Goal: Information Seeking & Learning: Learn about a topic

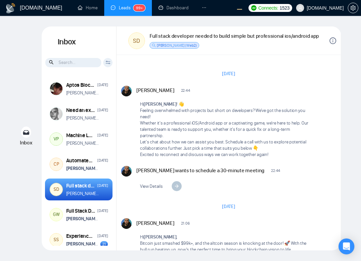
scroll to position [887, 0]
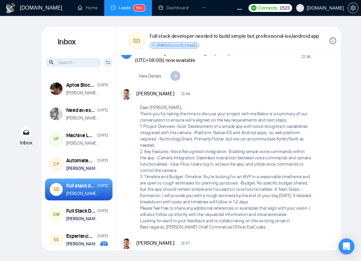
click at [333, 41] on icon "info-circle" at bounding box center [333, 40] width 1 height 3
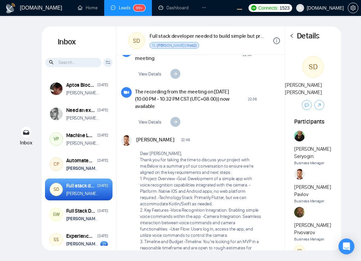
scroll to position [1017, 0]
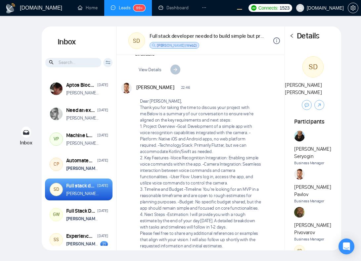
click at [291, 36] on icon "left" at bounding box center [292, 36] width 2 height 4
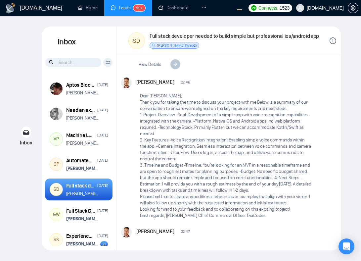
scroll to position [887, 0]
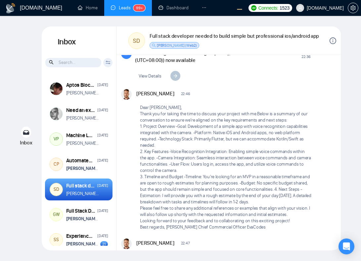
click at [332, 40] on icon "info-circle" at bounding box center [333, 40] width 7 height 7
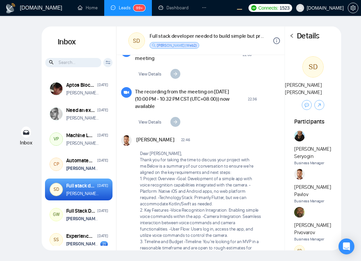
scroll to position [1017, 0]
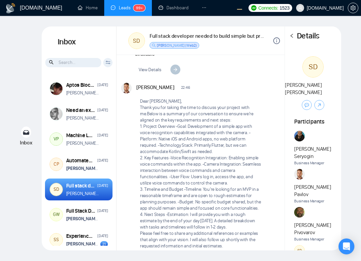
click at [332, 40] on div "Details" at bounding box center [313, 35] width 56 height 19
click at [293, 36] on icon "left" at bounding box center [292, 35] width 5 height 5
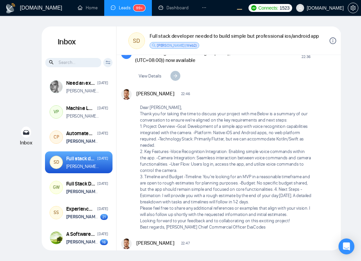
scroll to position [27, 0]
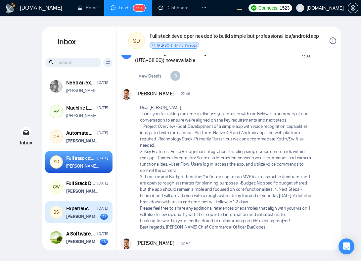
click at [78, 218] on strong "[PERSON_NAME]" at bounding box center [82, 216] width 33 height 6
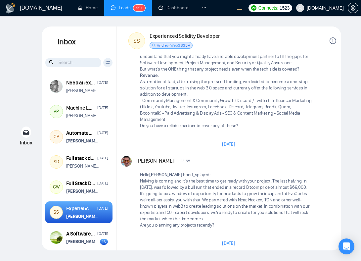
scroll to position [992, 0]
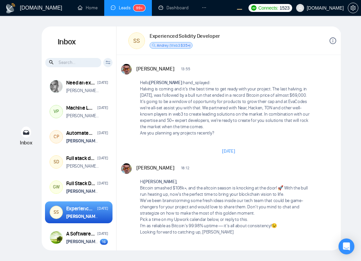
click at [231, 147] on div "January 6, 2025" at bounding box center [228, 151] width 31 height 10
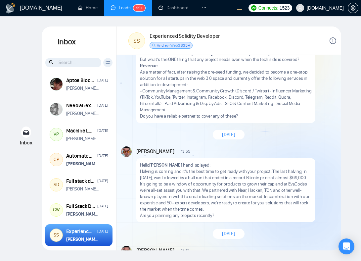
scroll to position [872, 0]
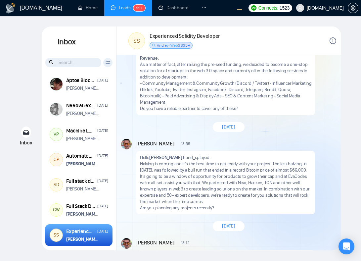
scroll to position [1025, 0]
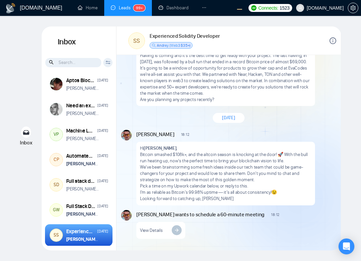
click at [272, 121] on div "[DATE]" at bounding box center [229, 117] width 224 height 19
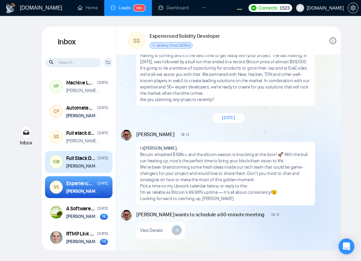
scroll to position [57, 0]
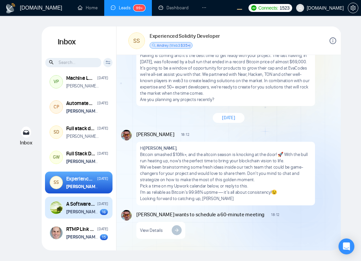
click at [86, 207] on div "A Software Engineer has got Social Media application development experience wit…" at bounding box center [80, 203] width 29 height 7
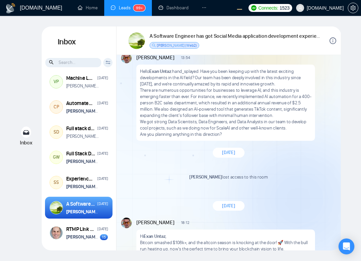
scroll to position [783, 0]
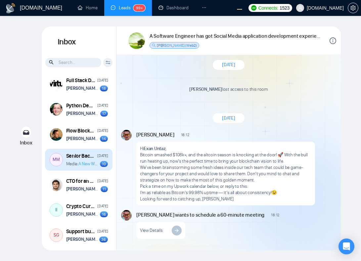
scroll to position [230, 0]
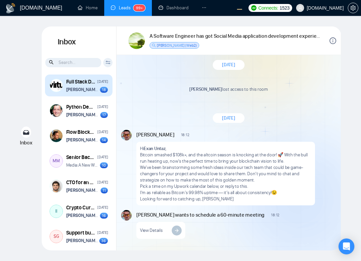
click at [80, 93] on p "Vitaliy Basiuk wants to schedule a 60-minute meeting" at bounding box center [83, 89] width 34 height 6
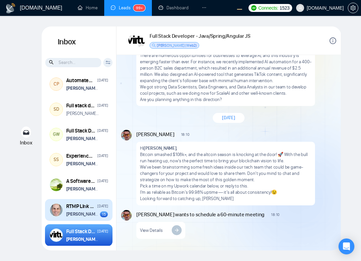
scroll to position [81, 0]
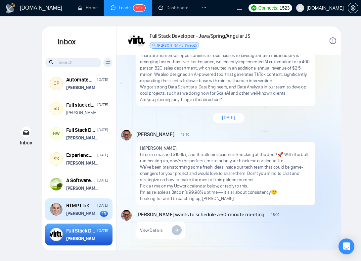
click at [89, 213] on strong "Vitaliy Basiuk" at bounding box center [82, 214] width 33 height 6
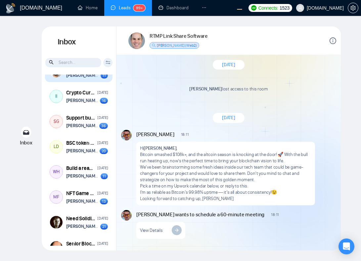
scroll to position [345, 0]
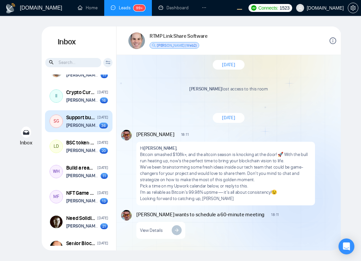
click at [89, 126] on strong "[PERSON_NAME]" at bounding box center [82, 125] width 33 height 6
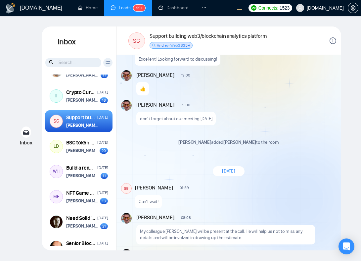
scroll to position [609, 0]
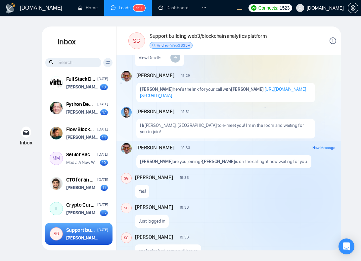
scroll to position [741, 0]
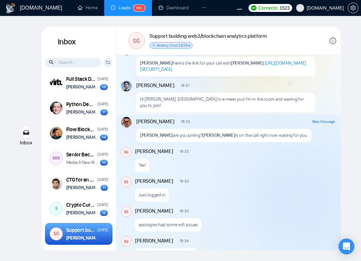
click at [234, 184] on div "[PERSON_NAME] 19:33 New Message Just logged in" at bounding box center [235, 188] width 201 height 25
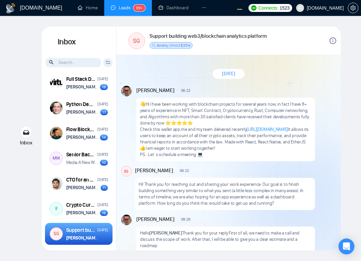
click at [323, 129] on div "[PERSON_NAME] 06:22 New Message 👋Hi I have been working with blockchain project…" at bounding box center [236, 123] width 200 height 75
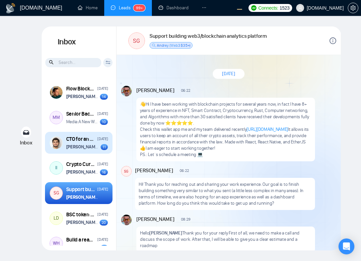
scroll to position [289, 0]
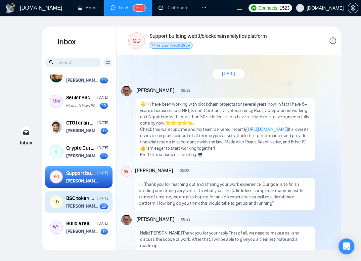
click at [97, 201] on div "[DATE]" at bounding box center [102, 198] width 11 height 6
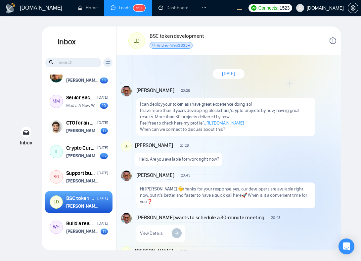
click at [214, 103] on p "I can deploy your token as i have great experience doing so!" at bounding box center [226, 104] width 172 height 6
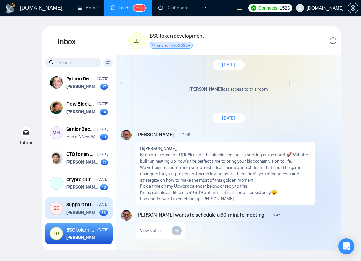
scroll to position [992, 0]
click at [84, 210] on div "Support building web3/blockchain analytics platform December 19, 2024 Vitaliy B…" at bounding box center [87, 208] width 42 height 15
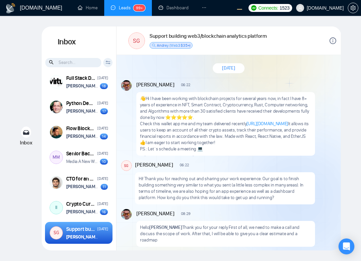
scroll to position [465, 0]
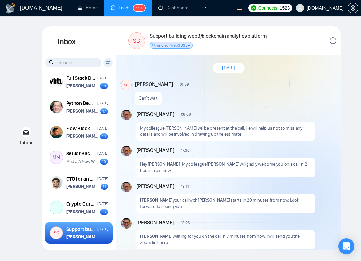
click at [288, 149] on div "New Message" at bounding box center [264, 149] width 141 height 5
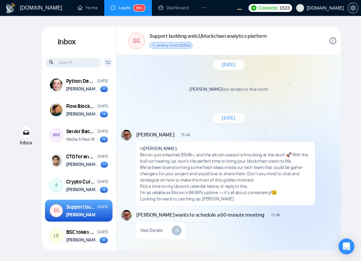
scroll to position [261, 0]
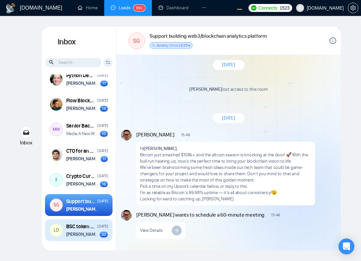
click at [78, 237] on strong "Vitaliy Basiuk" at bounding box center [82, 234] width 33 height 6
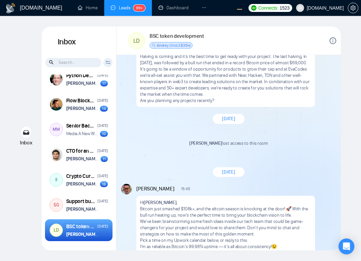
scroll to position [992, 0]
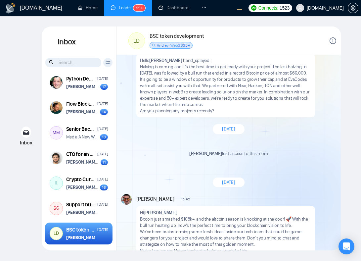
scroll to position [992, 0]
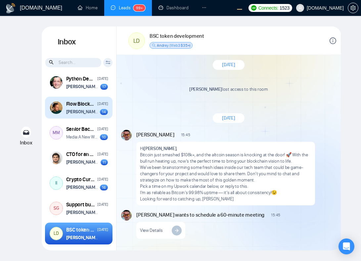
click at [90, 113] on strong "[PERSON_NAME]" at bounding box center [82, 112] width 33 height 6
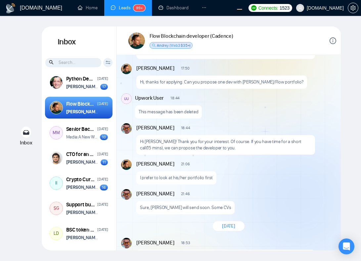
scroll to position [145, 0]
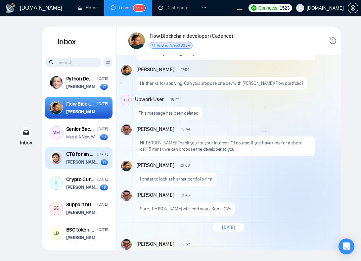
click at [88, 161] on strong "[PERSON_NAME]" at bounding box center [82, 162] width 33 height 6
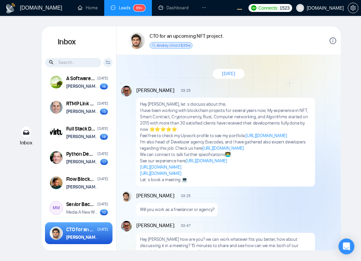
scroll to position [740, 0]
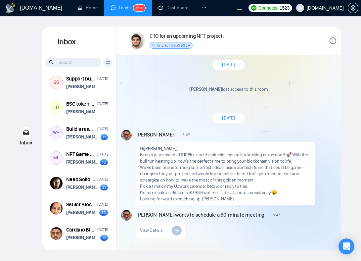
scroll to position [433, 0]
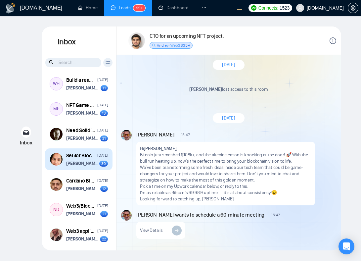
click at [89, 166] on strong "[PERSON_NAME]" at bounding box center [82, 164] width 33 height 6
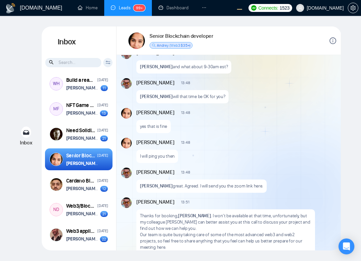
scroll to position [600, 0]
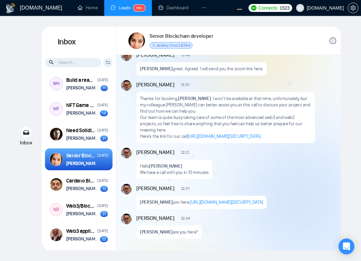
click at [214, 135] on div "Thanks for booking, Priyanka Sharma . I won’t be available at that time, unfort…" at bounding box center [225, 117] width 179 height 51
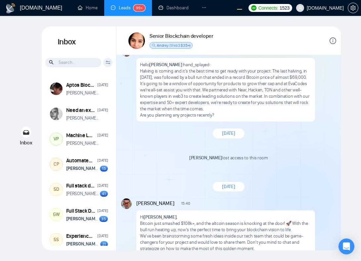
scroll to position [1271, 0]
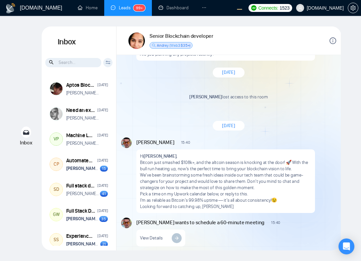
scroll to position [1343, 0]
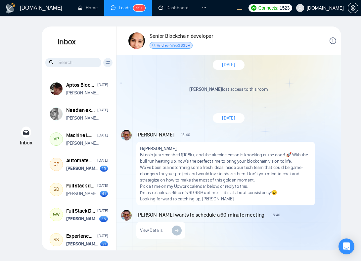
click at [273, 123] on div "[DATE]" at bounding box center [229, 118] width 224 height 19
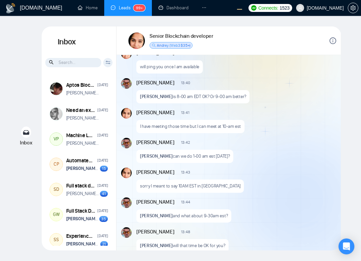
scroll to position [600, 0]
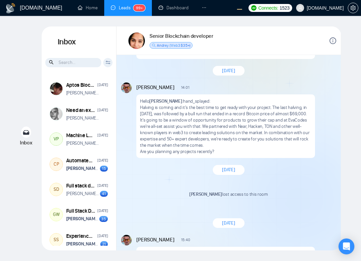
scroll to position [1343, 0]
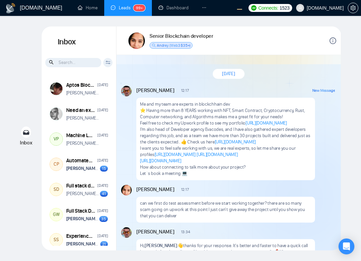
click at [318, 146] on div "Vitaliy Basiuk 12:17 New Message Me and my team are experts in blockchhain dev …" at bounding box center [236, 133] width 200 height 94
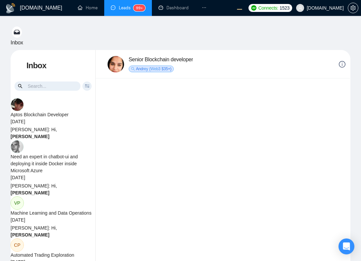
scroll to position [600, 0]
click at [274, 127] on div "Thanks for booking, Priyanka Sharma . I won’t be available at that time, unfort…" at bounding box center [219, 105] width 206 height 45
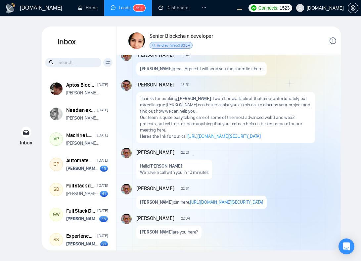
scroll to position [600, 0]
click at [301, 149] on div "New Message" at bounding box center [264, 151] width 141 height 5
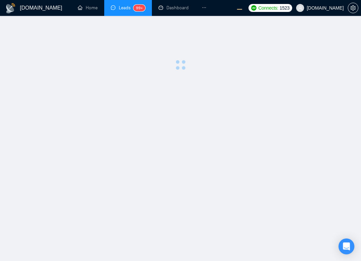
click at [245, 107] on main at bounding box center [181, 138] width 340 height 224
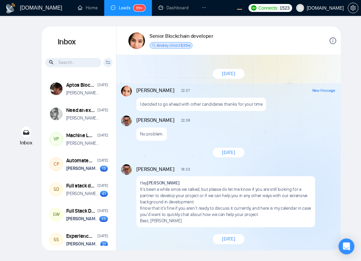
click at [243, 126] on div "[PERSON_NAME] 22:38 New Message No problem." at bounding box center [236, 128] width 200 height 25
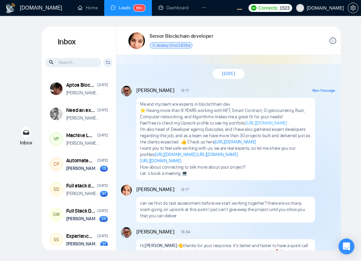
click at [246, 126] on link "[URL][DOMAIN_NAME]" at bounding box center [266, 123] width 41 height 6
click at [235, 72] on span "[DATE]" at bounding box center [228, 74] width 13 height 6
click at [202, 99] on div "Me and my team are experts in blockchhain dev ⭐ Having more than 8 YEARS workin…" at bounding box center [225, 139] width 179 height 82
click at [249, 123] on p "Feel free to check my Upwork profile to see my portfolio https://www.upwork.com…" at bounding box center [226, 123] width 172 height 6
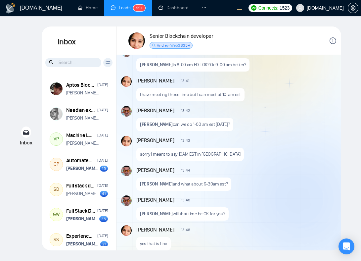
scroll to position [347, 0]
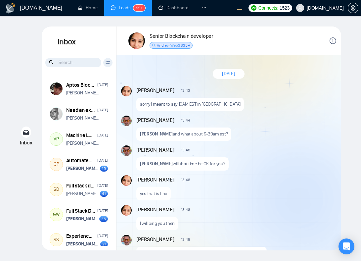
scroll to position [934, 0]
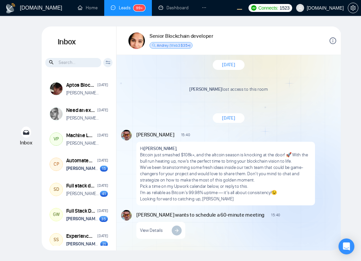
click at [231, 171] on p "We’ve been brainstorming some fresh ideas inside our tech team that could be ga…" at bounding box center [226, 173] width 172 height 19
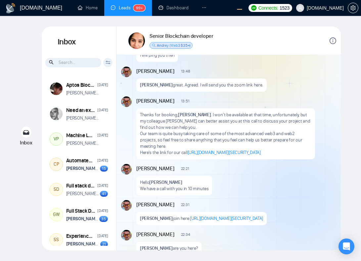
scroll to position [600, 0]
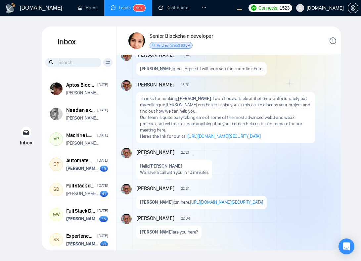
click at [253, 95] on p "Thanks for booking, [PERSON_NAME] . I won’t be available at that time, unfortun…" at bounding box center [226, 104] width 172 height 19
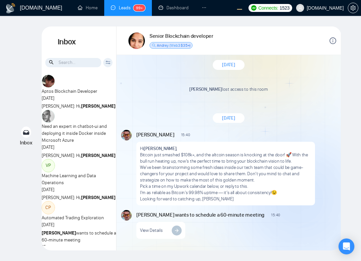
scroll to position [1343, 0]
click at [254, 94] on span "Wilson Meza lost access to this room" at bounding box center [228, 91] width 215 height 11
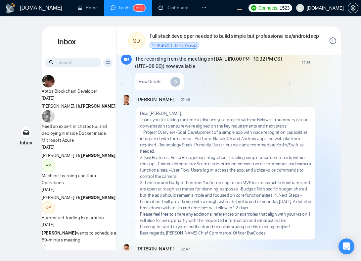
scroll to position [1910, 0]
click at [235, 161] on p "2.⁠ ⁠Key Features -Voice Recognition Integration: Enabling simple voice command…" at bounding box center [226, 166] width 172 height 25
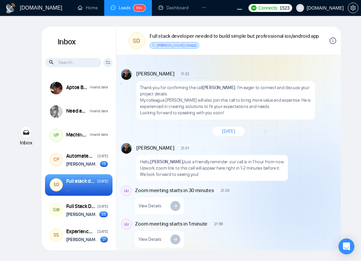
scroll to position [1780, 0]
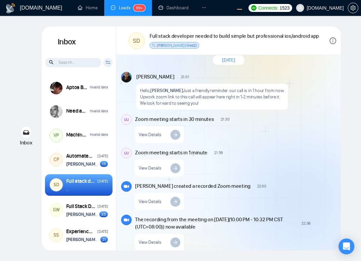
scroll to position [1910, 0]
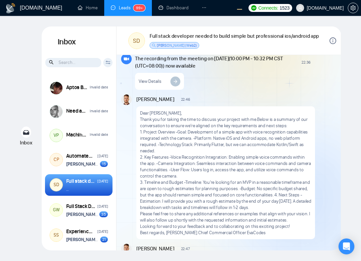
click at [272, 106] on div "Dear Sasha, Thank you for taking the time to discuss your project with me.Below…" at bounding box center [225, 172] width 179 height 133
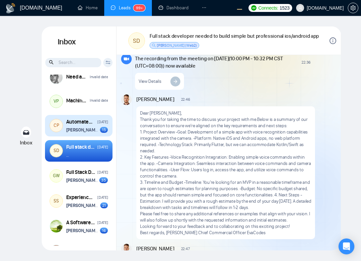
scroll to position [42, 0]
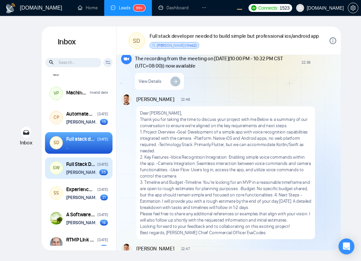
click at [83, 173] on strong "[PERSON_NAME]" at bounding box center [82, 172] width 33 height 6
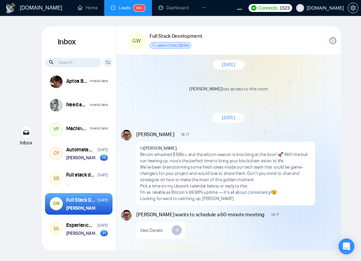
scroll to position [1, 0]
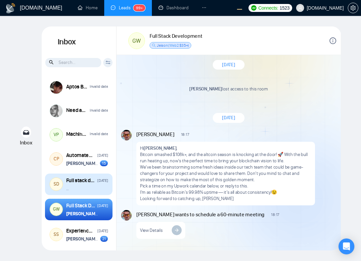
click at [83, 184] on div "Full stack developer needed to build simple but professional ios/android app" at bounding box center [80, 180] width 29 height 7
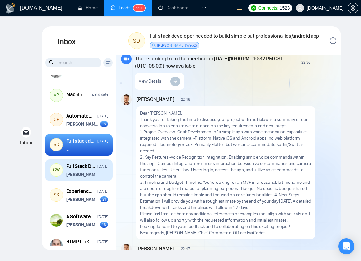
scroll to position [39, 0]
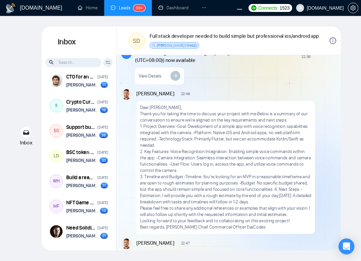
scroll to position [330, 0]
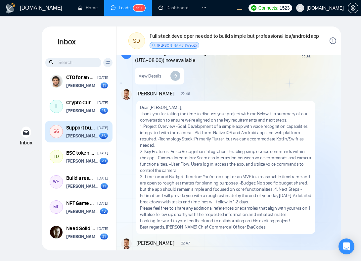
click at [78, 137] on strong "[PERSON_NAME]" at bounding box center [82, 136] width 33 height 6
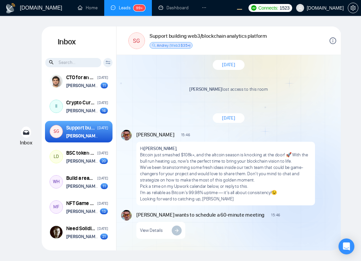
scroll to position [1600, 0]
click at [289, 107] on div "[DATE] [PERSON_NAME] 06:22 New Message 👋Hi I have been working with blockchain …" at bounding box center [229, 152] width 224 height 195
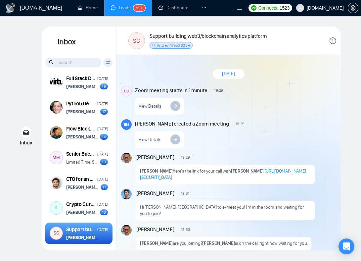
scroll to position [966, 0]
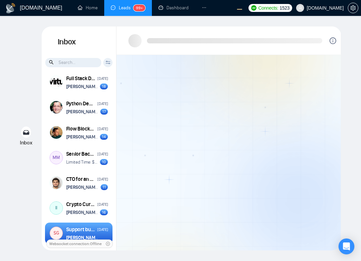
click at [301, 144] on div at bounding box center [229, 152] width 224 height 195
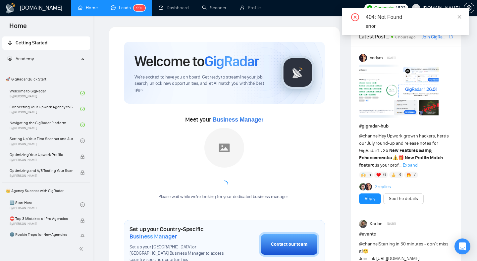
click at [116, 10] on link "Leads 99+" at bounding box center [128, 8] width 34 height 6
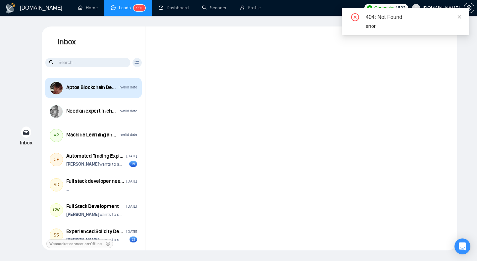
click at [114, 95] on div "Aptos Blockchain Developer Invalid date" at bounding box center [93, 88] width 97 height 20
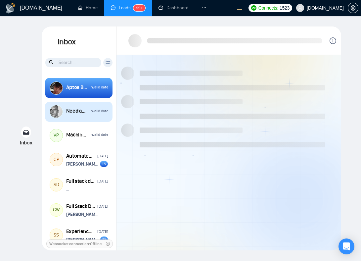
click at [91, 119] on div "Need an expert in chatbot-ui and deploying it inside Docker inside Microsoft Az…" at bounding box center [79, 112] width 68 height 20
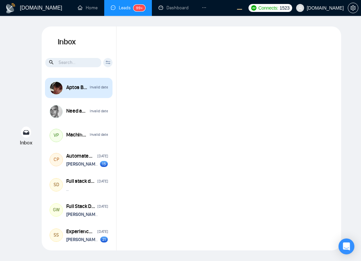
click at [89, 94] on div "Aptos Blockchain Developer Invalid date" at bounding box center [79, 88] width 68 height 20
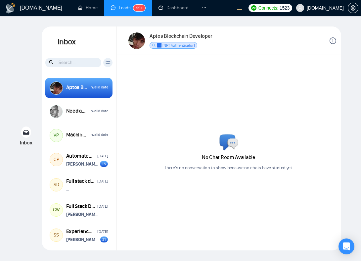
click at [228, 120] on div "No Chat Room Available There’s no conversation to show because no chats have st…" at bounding box center [229, 152] width 224 height 195
click at [172, 134] on div "No Chat Room Available There’s no conversation to show because no chats have st…" at bounding box center [228, 152] width 129 height 37
click at [143, 129] on div "No Chat Room Available There’s no conversation to show because no chats have st…" at bounding box center [229, 152] width 224 height 195
click at [176, 122] on div "No Chat Room Available There’s no conversation to show because no chats have st…" at bounding box center [229, 152] width 224 height 195
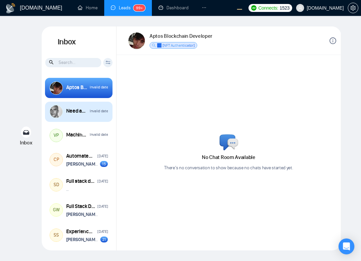
click at [88, 119] on div "Need an expert in chatbot-ui and deploying it inside Docker inside Microsoft Az…" at bounding box center [79, 112] width 68 height 20
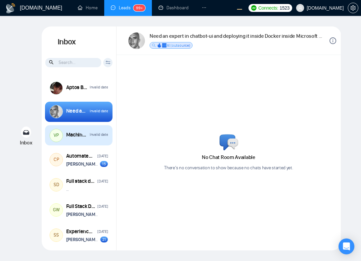
click at [87, 141] on div "VP Machine Learning and Data Operations Invalid date" at bounding box center [79, 135] width 68 height 20
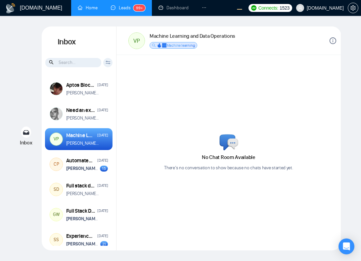
click at [91, 7] on link "Home" at bounding box center [88, 8] width 20 height 6
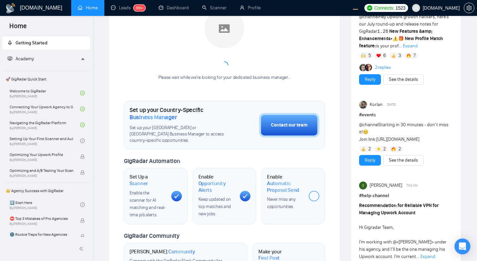
scroll to position [114, 0]
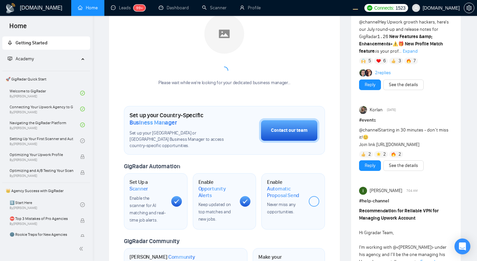
click at [336, 141] on div "Welcome to GigRadar We're excited to have you on board. Get ready to streamline…" at bounding box center [224, 159] width 231 height 492
click at [59, 135] on link "Setting Up Your First Scanner and Auto-Bidder By [PERSON_NAME]" at bounding box center [45, 140] width 71 height 15
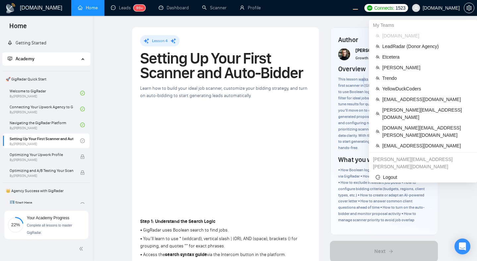
click at [361, 154] on div "[PERSON_NAME][EMAIL_ADDRESS][PERSON_NAME][DOMAIN_NAME]" at bounding box center [423, 163] width 108 height 18
click at [361, 154] on div "alex.zolotukhin@gigradar.io" at bounding box center [423, 163] width 108 height 18
copy div "alex.zolotukhin@gigradar.io"
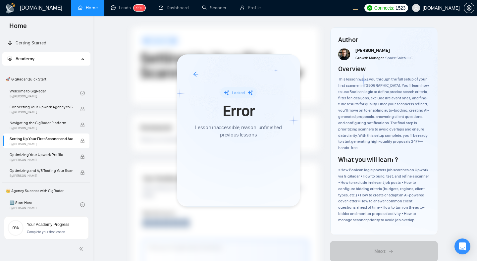
click at [60, 97] on div at bounding box center [238, 130] width 477 height 261
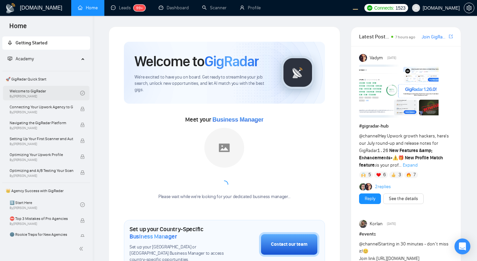
click at [61, 94] on link "Welcome to GigRadar By [PERSON_NAME]" at bounding box center [45, 93] width 71 height 15
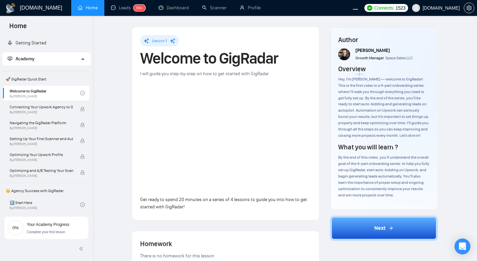
click at [117, 138] on div "Lesson 1 Welcome to GigRadar I will guide you step-by-step on how to get starte…" at bounding box center [284, 237] width 363 height 422
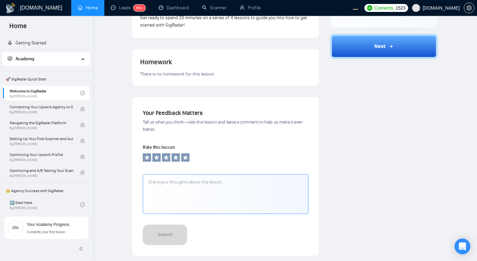
scroll to position [203, 0]
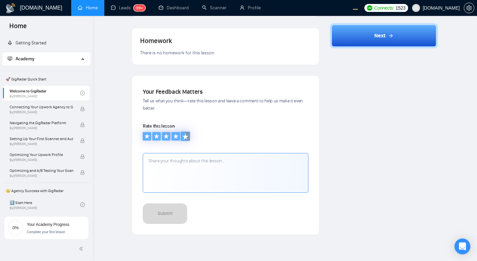
click at [185, 138] on icon at bounding box center [185, 136] width 6 height 6
click at [203, 174] on textarea at bounding box center [225, 173] width 165 height 40
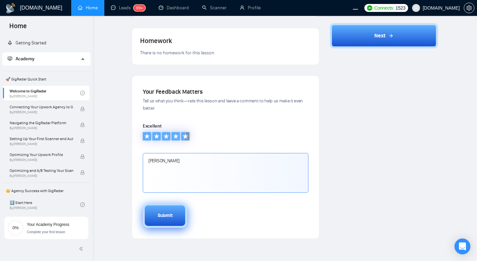
type textarea "Vlad skbidbididi"
click at [173, 219] on button "Submit" at bounding box center [165, 215] width 44 height 24
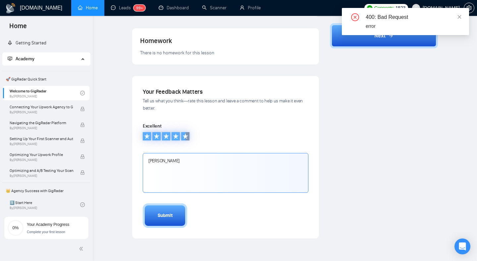
click at [197, 166] on textarea "Vlad skbidbididi" at bounding box center [225, 173] width 165 height 40
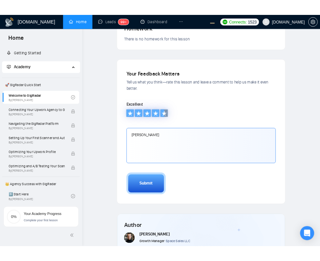
scroll to position [236, 0]
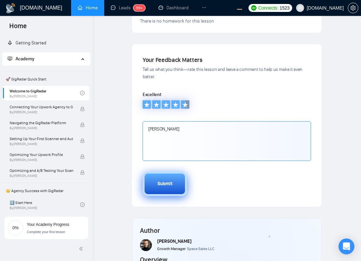
click at [172, 191] on button "Submit" at bounding box center [165, 183] width 44 height 24
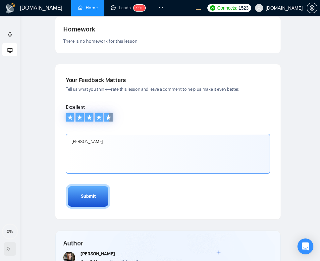
click at [9, 251] on icon "double-right" at bounding box center [8, 248] width 5 height 5
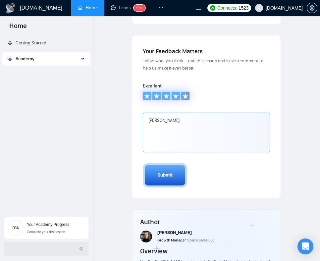
click at [70, 248] on div at bounding box center [46, 249] width 85 height 14
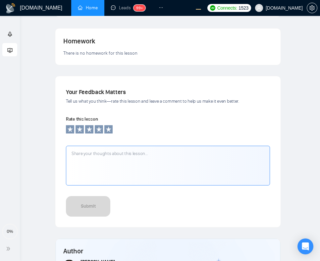
scroll to position [214, 0]
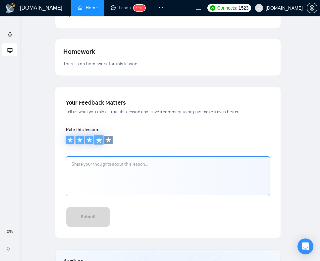
click at [101, 136] on icon at bounding box center [99, 139] width 7 height 7
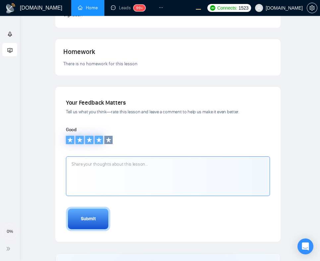
click at [109, 176] on textarea at bounding box center [168, 176] width 204 height 40
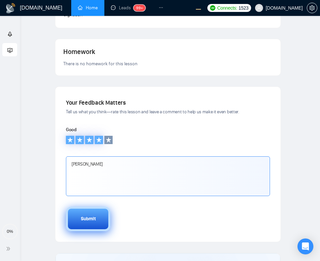
type textarea "[PERSON_NAME]"
click at [88, 215] on div "Submit" at bounding box center [88, 218] width 15 height 7
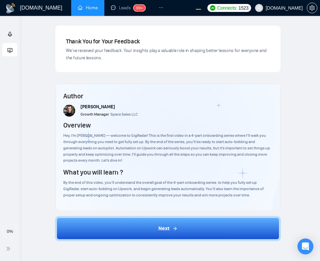
scroll to position [276, 0]
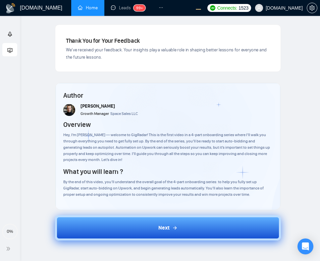
click at [232, 220] on button "Next" at bounding box center [168, 227] width 226 height 25
click at [237, 221] on button "Next" at bounding box center [168, 227] width 226 height 25
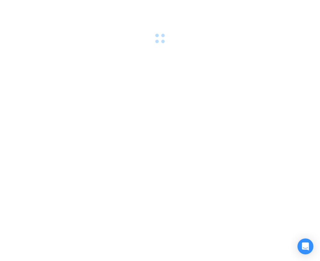
scroll to position [0, 0]
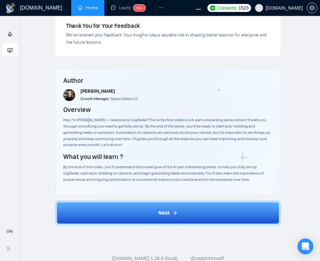
scroll to position [302, 0]
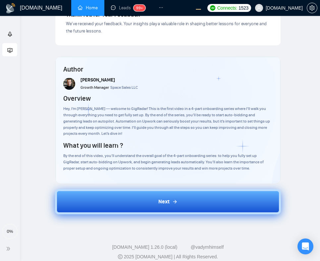
click at [222, 192] on button "Next" at bounding box center [168, 201] width 226 height 25
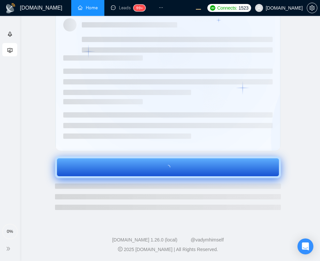
scroll to position [297, 0]
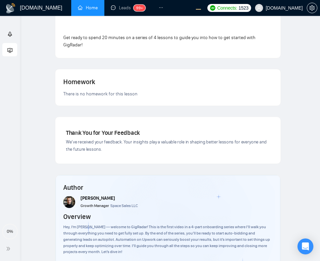
scroll to position [302, 0]
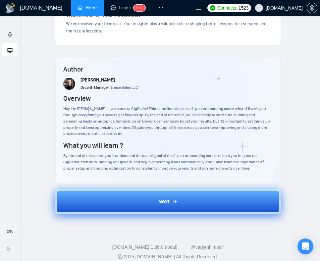
click at [238, 196] on button "Next" at bounding box center [168, 201] width 226 height 25
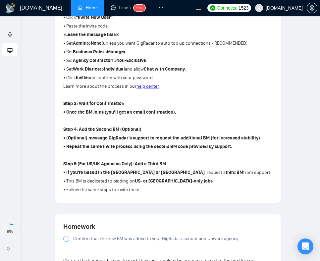
click at [308, 87] on div "Lesson 2 Connecting Your Upwork Agency to GigRadar Learn how to securely link y…" at bounding box center [167, 169] width 283 height 889
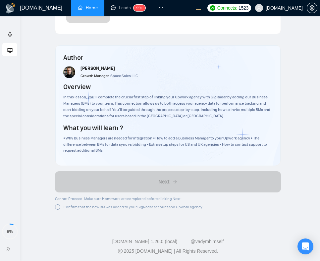
scroll to position [703, 0]
click at [181, 210] on span "Confirm that the new BM was added to your GigRadar account and Upwork agency" at bounding box center [133, 207] width 139 height 5
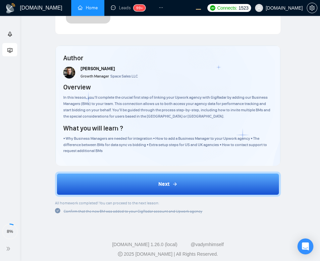
click at [192, 213] on span "Confirm that the new BM was added to your GigRadar account and Upwork agency" at bounding box center [133, 211] width 139 height 5
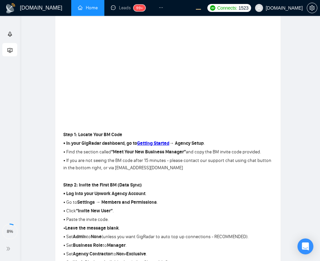
scroll to position [0, 0]
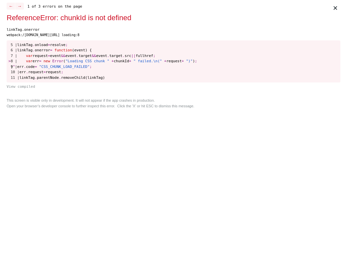
click at [279, 130] on div "× ← → 1 of 3 errors on the page ReferenceError: chunkId is not defined linkTag.…" at bounding box center [173, 130] width 339 height 261
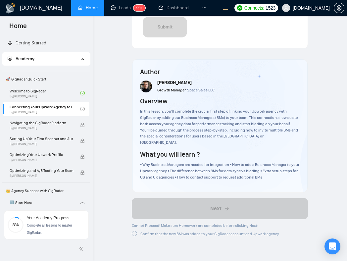
scroll to position [753, 0]
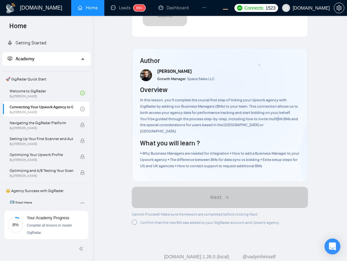
click at [189, 220] on span "Confirm that the new BM was added to your GigRadar account and Upwork agency" at bounding box center [209, 222] width 139 height 5
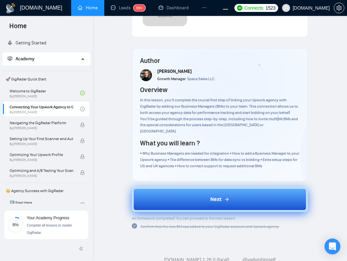
click at [237, 187] on button "Next" at bounding box center [220, 199] width 176 height 25
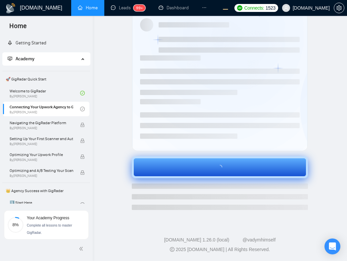
scroll to position [311, 0]
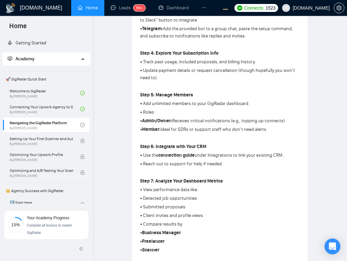
click at [188, 172] on p at bounding box center [220, 172] width 160 height 7
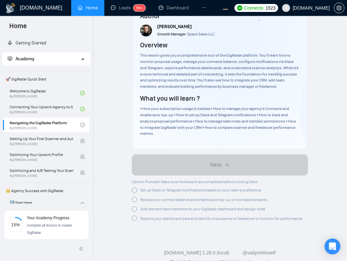
scroll to position [923, 0]
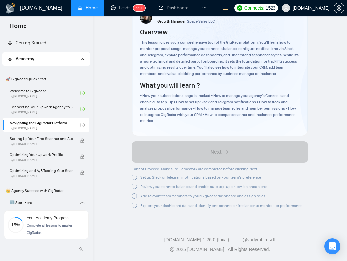
click at [157, 179] on span "Set up Slack or Telegram notifications based on your team’s preference" at bounding box center [200, 177] width 120 height 5
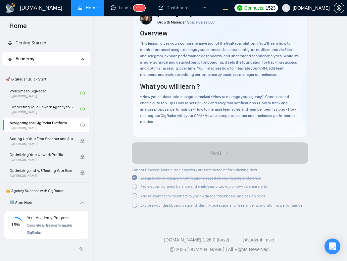
click at [158, 187] on span "Review your connect balance and enable auto top-up or low-balance alerts" at bounding box center [203, 186] width 127 height 5
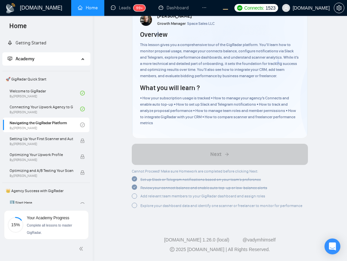
click at [162, 197] on span "Add relevant team members to your GigRadar dashboard and assign roles" at bounding box center [202, 196] width 125 height 5
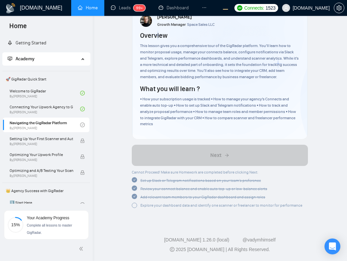
click at [164, 206] on span "Explore your dashboard data and identify one scanner or freelancer to monitor f…" at bounding box center [221, 205] width 162 height 5
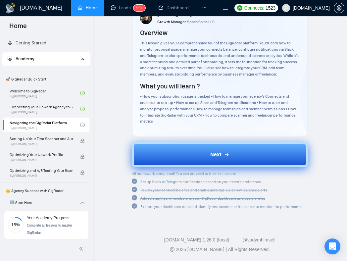
click at [204, 158] on button "Next" at bounding box center [220, 154] width 176 height 25
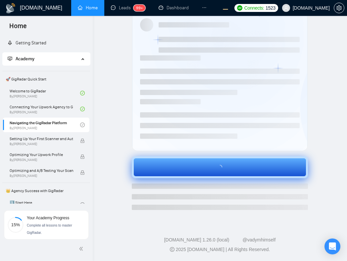
scroll to position [311, 0]
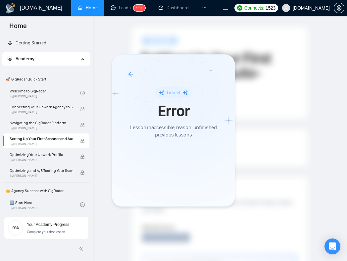
click at [258, 185] on div at bounding box center [173, 130] width 347 height 261
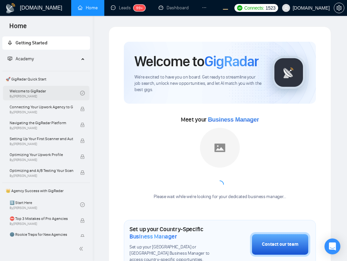
click at [67, 96] on link "Welcome to GigRadar By [PERSON_NAME]" at bounding box center [45, 93] width 71 height 15
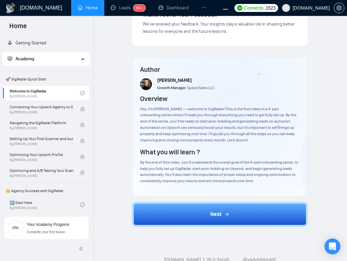
scroll to position [294, 0]
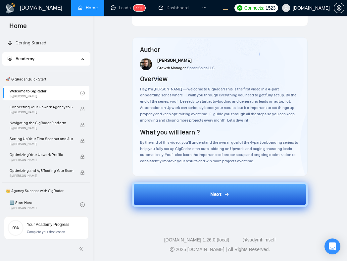
click at [232, 194] on button "Next" at bounding box center [220, 194] width 176 height 25
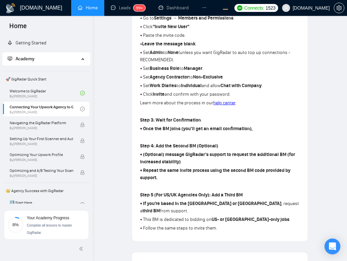
click at [250, 134] on p at bounding box center [220, 137] width 160 height 7
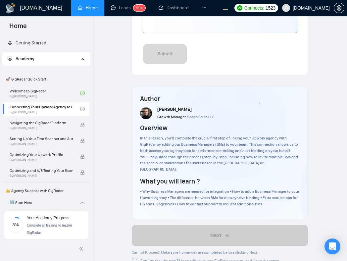
scroll to position [753, 0]
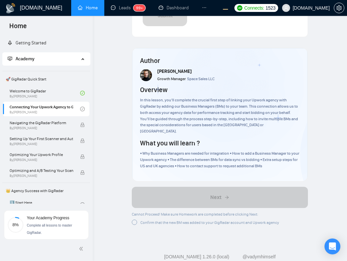
click at [159, 220] on span "Confirm that the new BM was added to your GigRadar account and Upwork agency" at bounding box center [209, 222] width 139 height 5
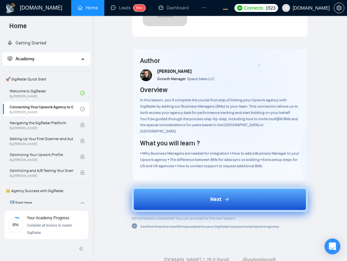
click at [264, 187] on button "Next" at bounding box center [220, 199] width 176 height 25
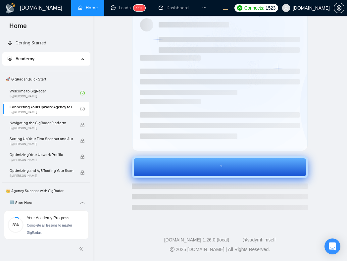
scroll to position [409, 0]
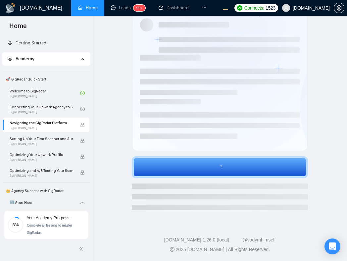
scroll to position [311, 0]
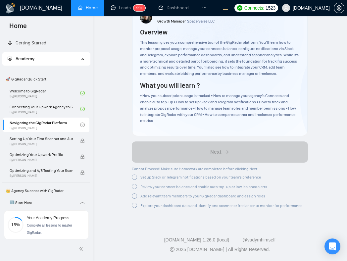
click at [165, 177] on span "Set up Slack or Telegram notifications based on your team’s preference" at bounding box center [200, 177] width 120 height 5
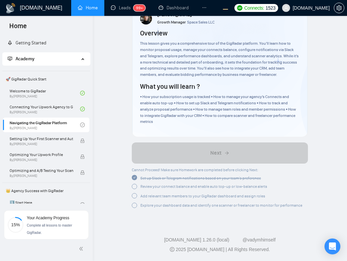
click at [165, 187] on span "Review your connect balance and enable auto top-up or low-balance alerts" at bounding box center [203, 186] width 127 height 5
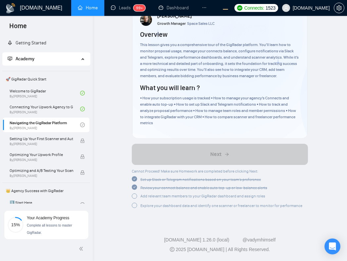
click at [164, 195] on span "Add relevant team members to your GigRadar dashboard and assign roles" at bounding box center [202, 196] width 125 height 5
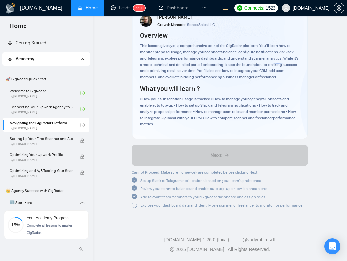
click at [164, 204] on span "Explore your dashboard data and identify one scanner or freelancer to monitor f…" at bounding box center [221, 205] width 162 height 5
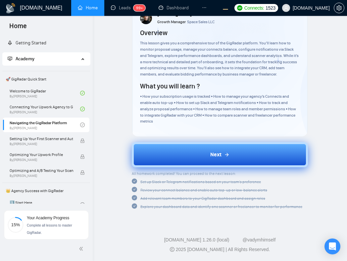
click at [188, 161] on button "Next" at bounding box center [220, 154] width 176 height 25
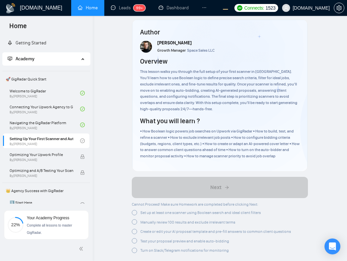
scroll to position [999, 0]
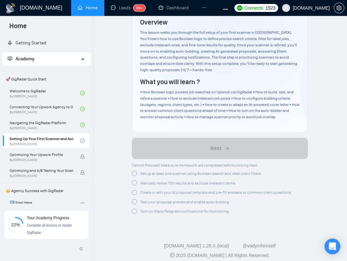
click at [175, 171] on span "Set up at least one scanner using Boolean search and ideal client filters" at bounding box center [200, 173] width 120 height 5
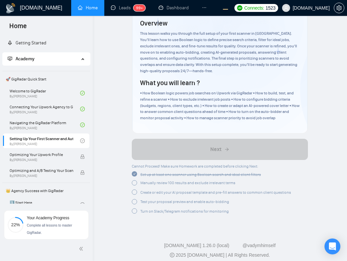
click at [170, 180] on span "Manually review 100 results and exclude irrelevant terms" at bounding box center [187, 182] width 95 height 5
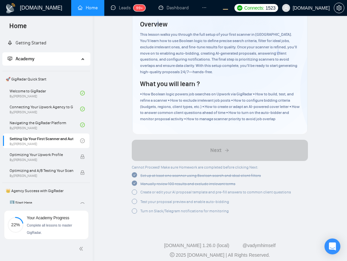
click at [165, 190] on span "Create or edit your AI proposal template and pre-fill answers to common client …" at bounding box center [215, 192] width 151 height 5
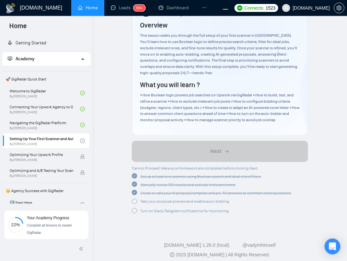
click at [163, 200] on div "Test your proposal preview and enable auto-bidding" at bounding box center [211, 202] width 159 height 8
click at [160, 208] on div "Turn on Slack/Telegram notifications for monitoring" at bounding box center [184, 210] width 88 height 7
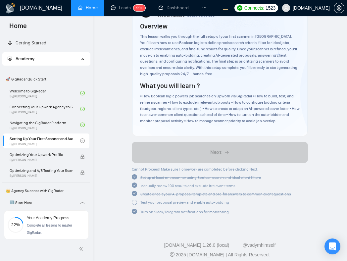
click at [156, 200] on div "Test your proposal preview and enable auto-bidding" at bounding box center [184, 202] width 89 height 7
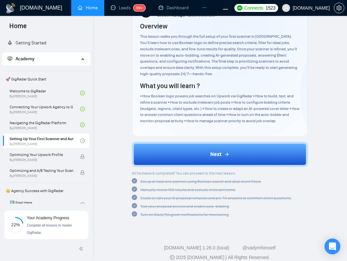
scroll to position [998, 0]
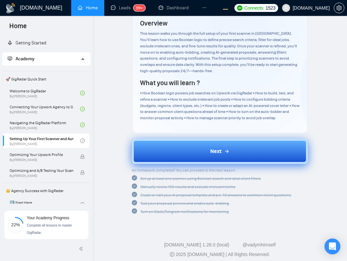
click at [193, 141] on button "Next" at bounding box center [220, 151] width 176 height 25
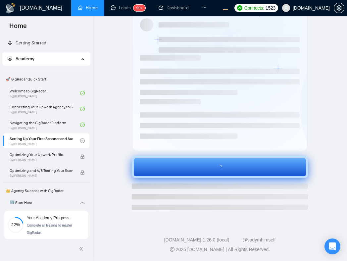
scroll to position [409, 0]
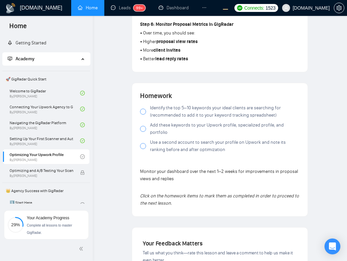
scroll to position [411, 0]
click at [181, 116] on span "Identify the top 5–10 keywords your ideal clients are searching for (recommende…" at bounding box center [225, 112] width 150 height 15
click at [184, 129] on span "Add these keywords to your Upwork profile, specialized profile, and portfolio" at bounding box center [225, 129] width 150 height 15
click at [180, 143] on span "Use a second account to search your profile on Upwork and note its ranking befo…" at bounding box center [225, 146] width 150 height 15
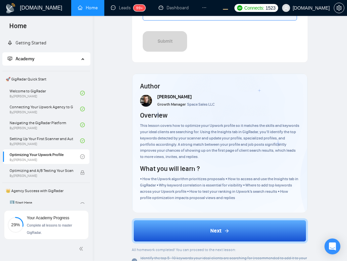
scroll to position [820, 0]
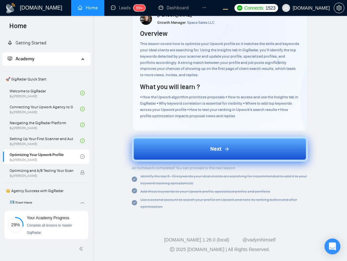
click at [203, 147] on button "Next" at bounding box center [220, 148] width 176 height 25
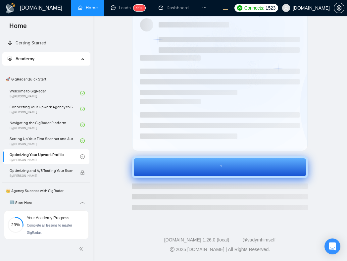
scroll to position [409, 0]
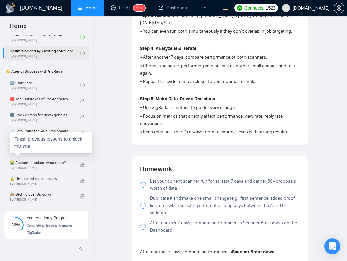
scroll to position [330, 0]
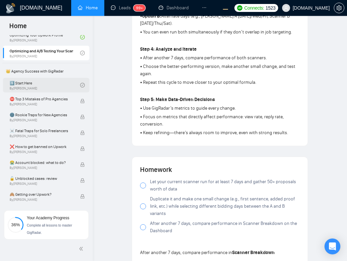
click at [50, 82] on link "1️⃣ Start Here By Vadym Ovcharenko" at bounding box center [45, 85] width 71 height 15
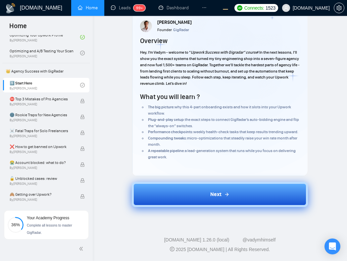
click at [193, 202] on button "Next" at bounding box center [220, 194] width 176 height 25
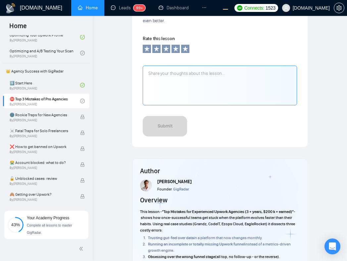
scroll to position [757, 0]
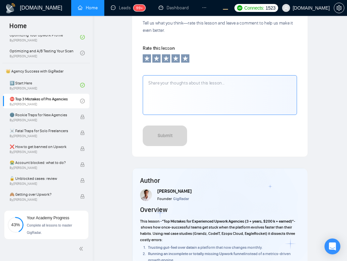
click at [181, 80] on textarea at bounding box center [220, 95] width 154 height 40
click at [147, 55] on icon at bounding box center [147, 58] width 6 height 6
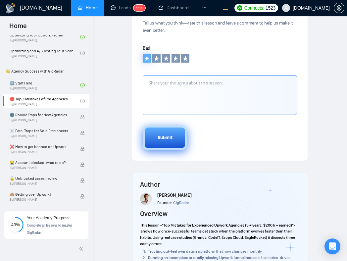
click at [166, 141] on button "Submit" at bounding box center [165, 137] width 44 height 24
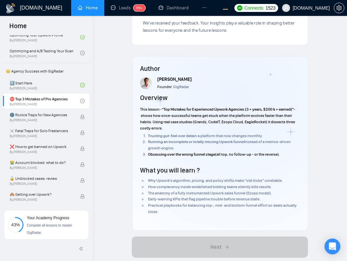
click at [275, 139] on span "instead of a metrics-driven growth engine." at bounding box center [219, 144] width 143 height 11
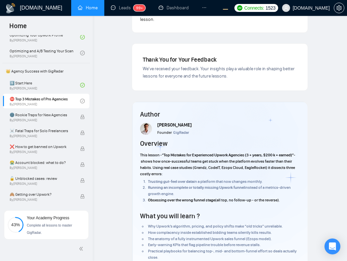
scroll to position [711, 0]
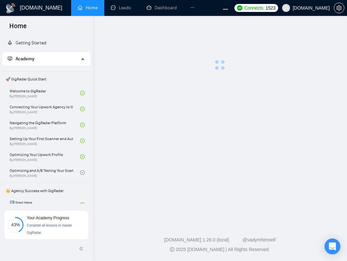
click at [300, 91] on main at bounding box center [219, 117] width 233 height 183
